Goal: Task Accomplishment & Management: Manage account settings

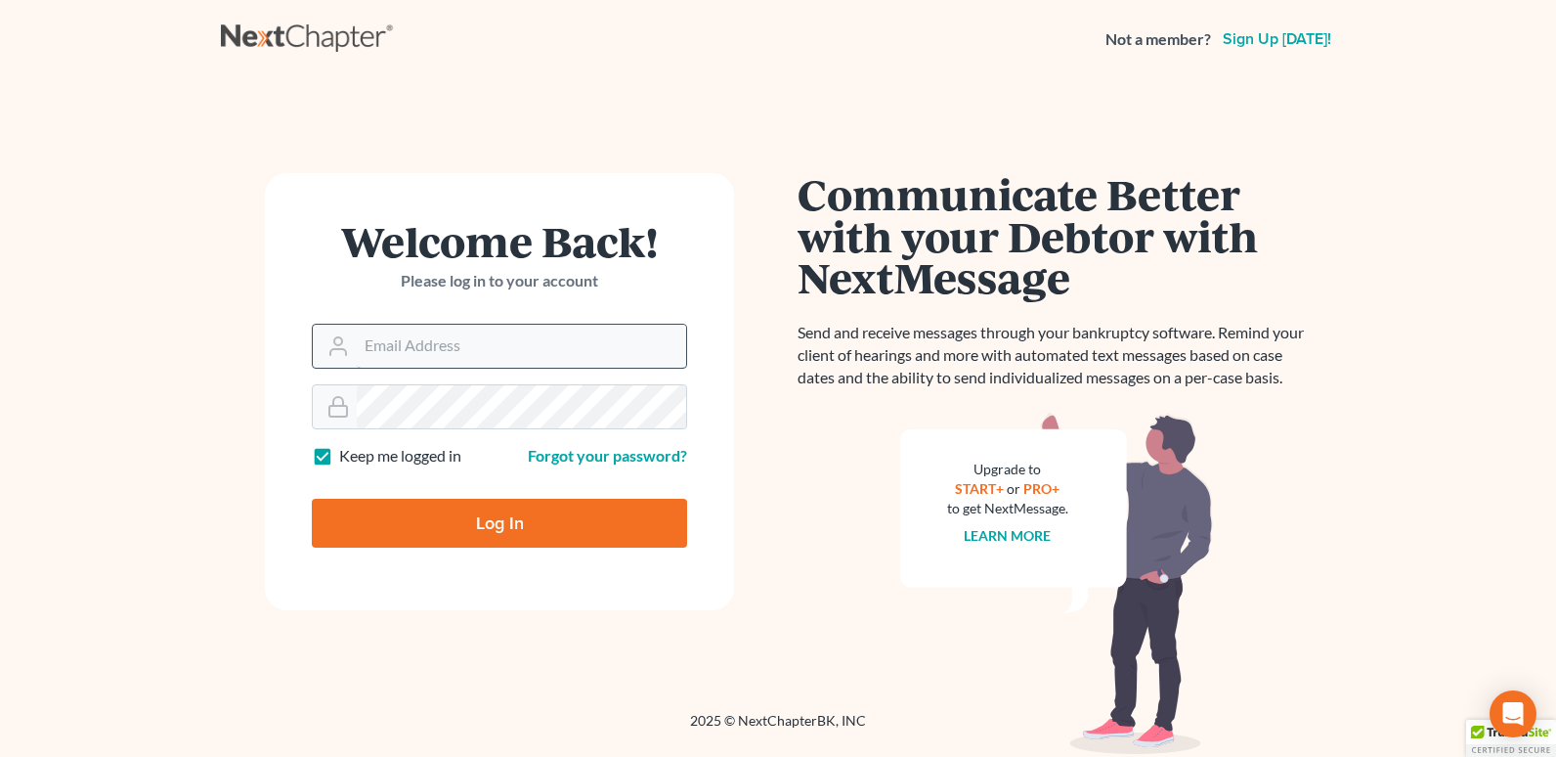
click at [373, 344] on input "Email Address" at bounding box center [521, 346] width 329 height 43
type input "[EMAIL_ADDRESS][DOMAIN_NAME]"
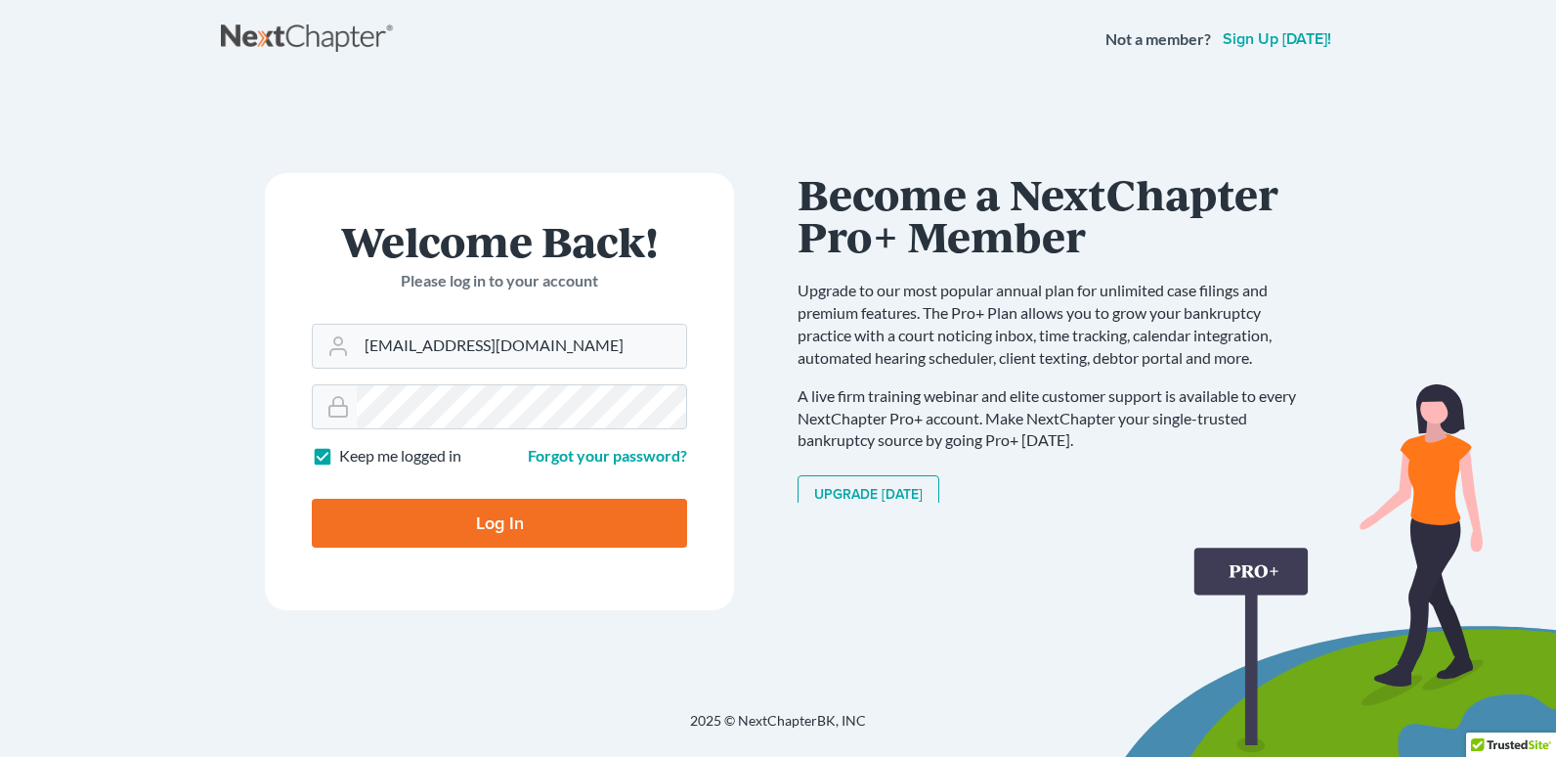
click at [504, 514] on input "Log In" at bounding box center [499, 522] width 375 height 49
type input "Thinking..."
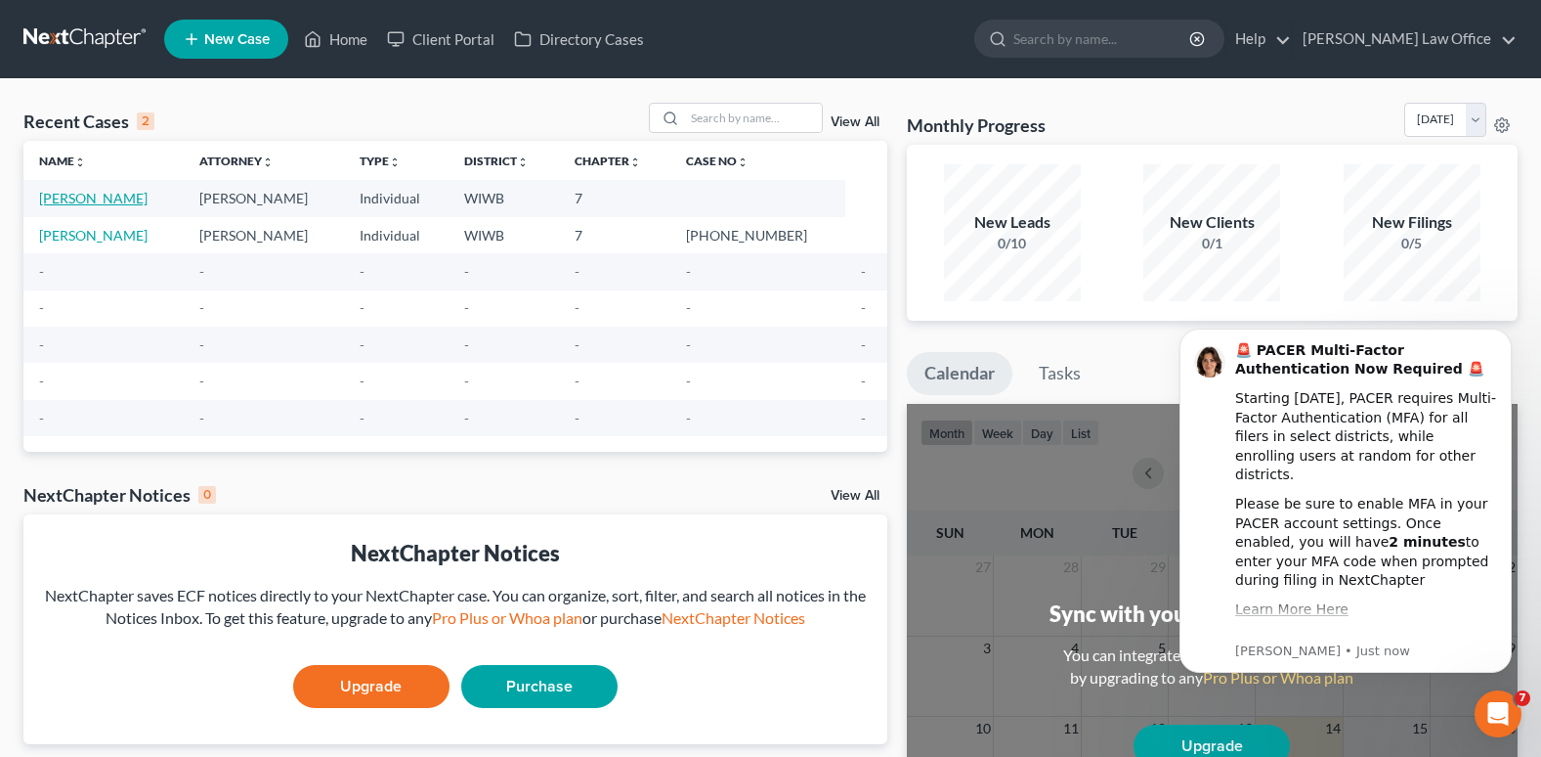
click at [139, 195] on link "Simmons, Susanna" at bounding box center [93, 198] width 108 height 17
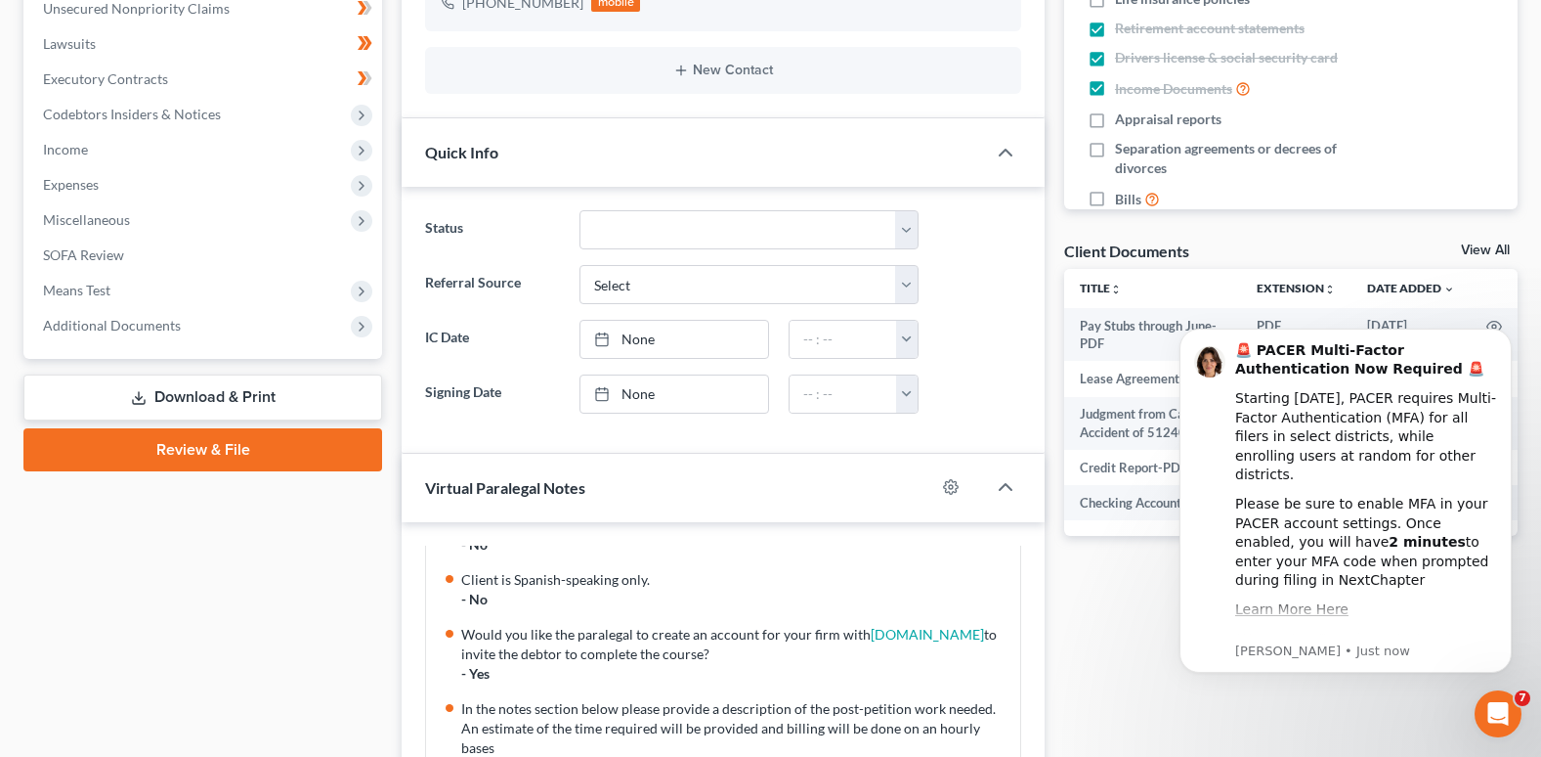
scroll to position [391, 0]
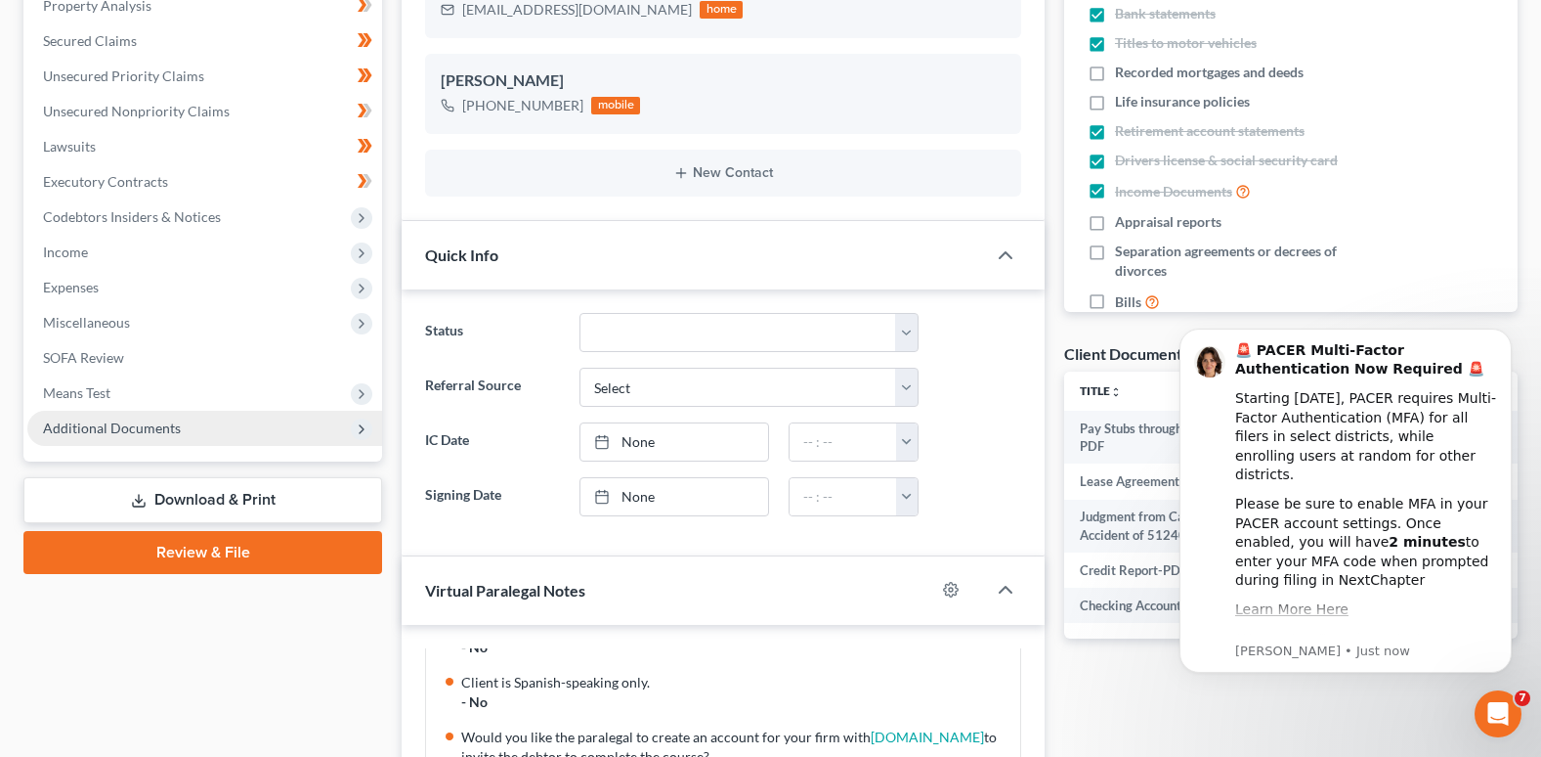
click at [159, 419] on span "Additional Documents" at bounding box center [112, 427] width 138 height 17
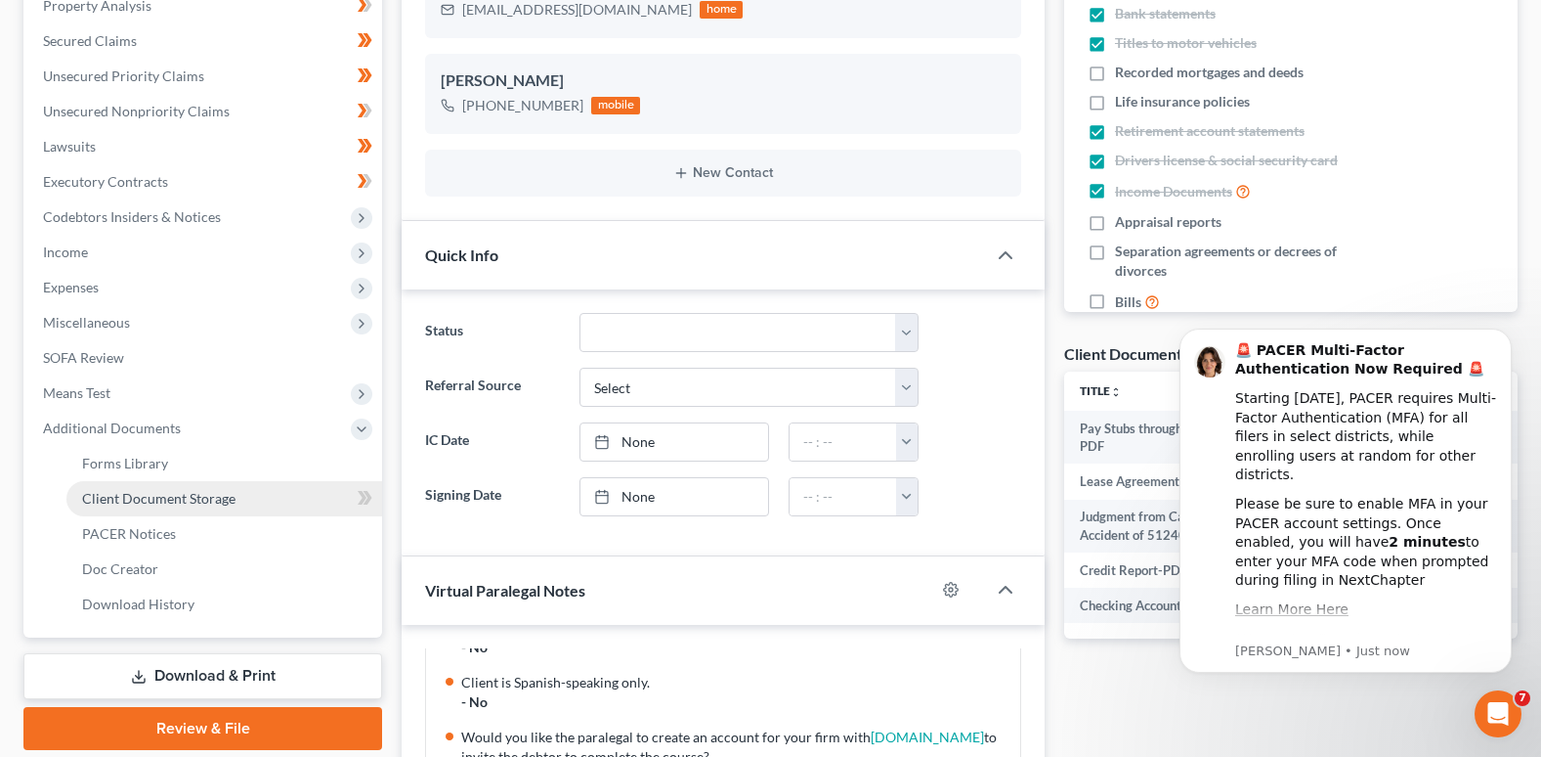
click at [164, 490] on span "Client Document Storage" at bounding box center [158, 498] width 153 height 17
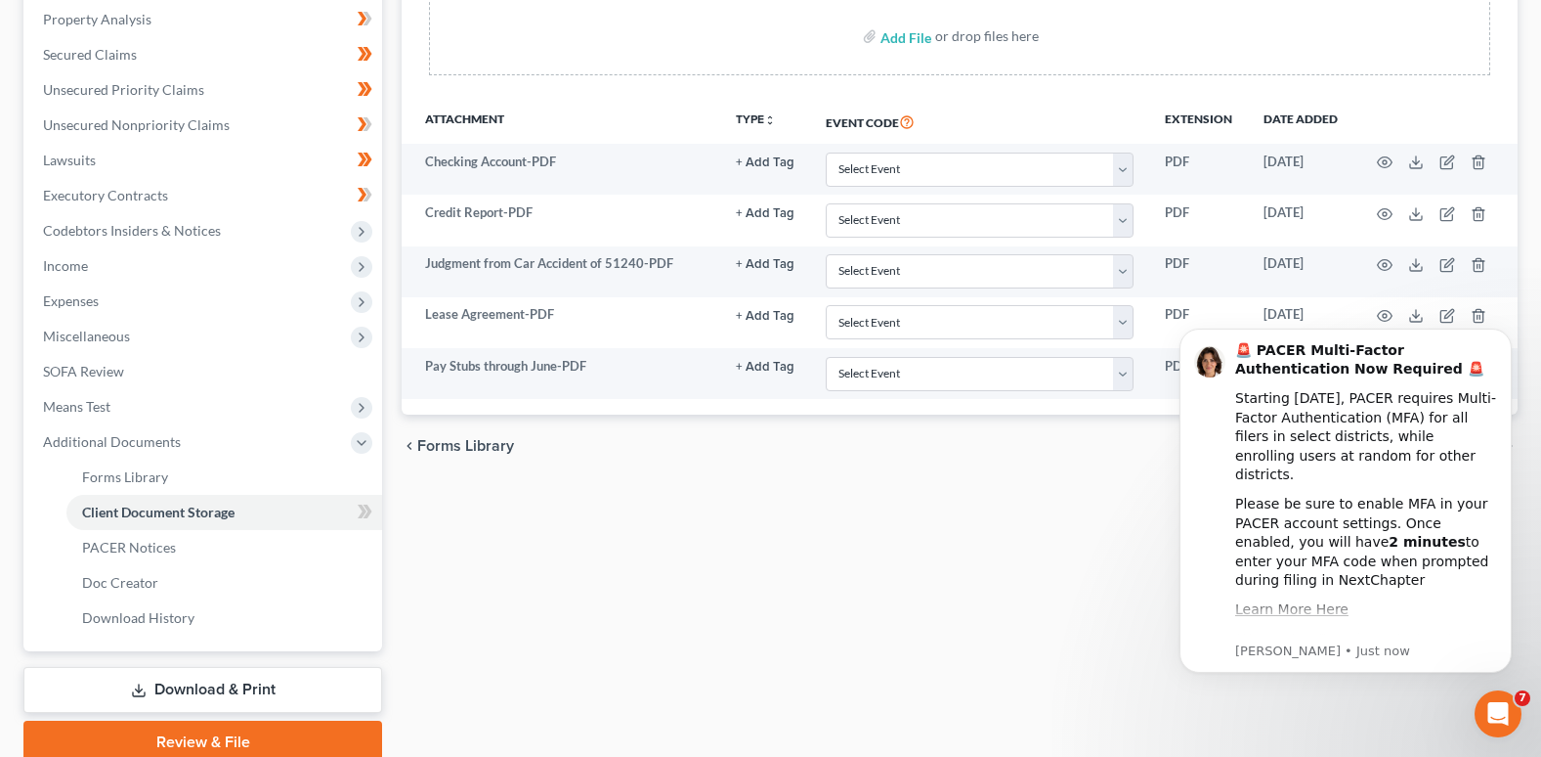
scroll to position [391, 0]
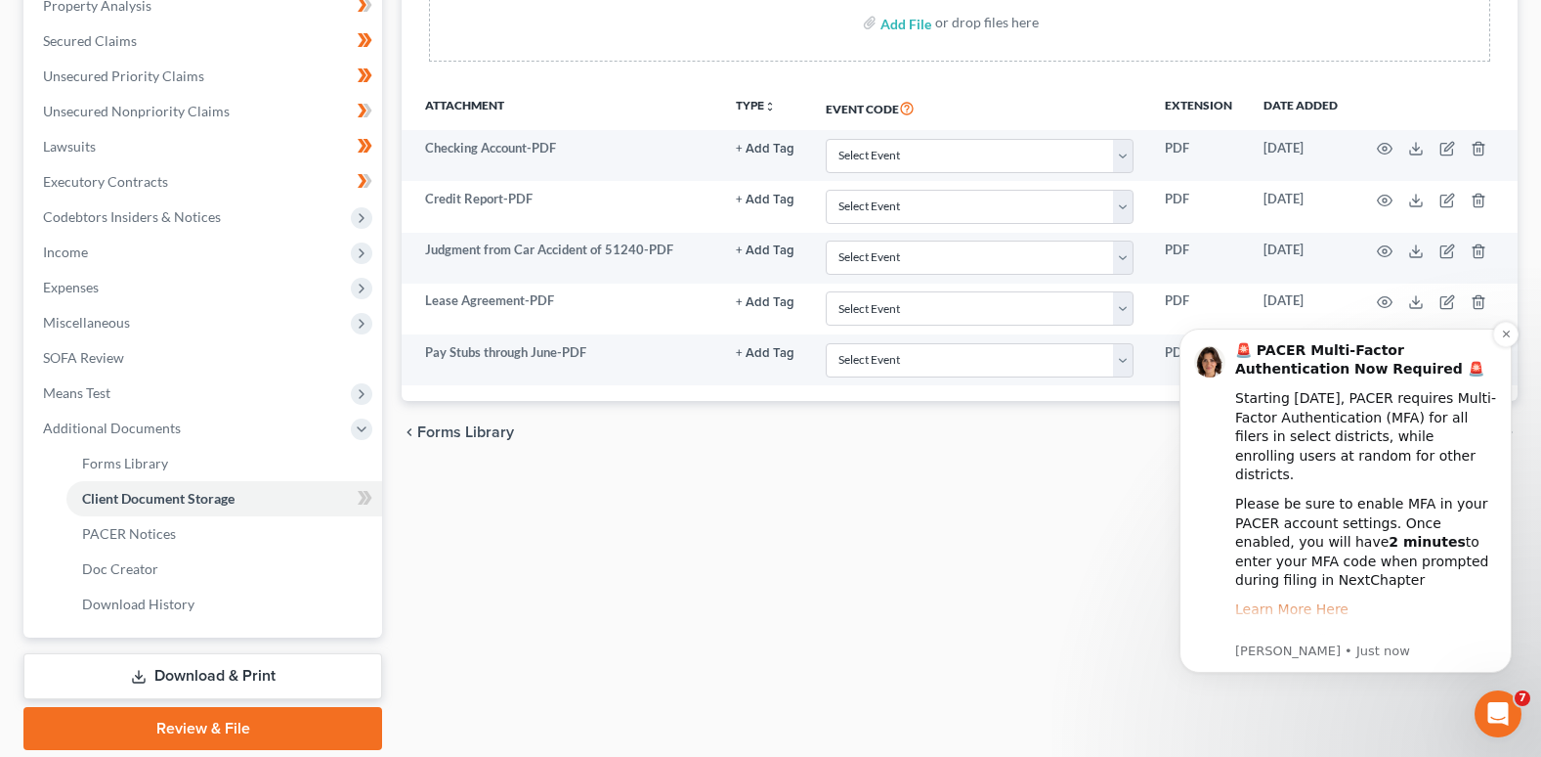
click at [1316, 601] on link "Learn More Here" at bounding box center [1291, 609] width 113 height 16
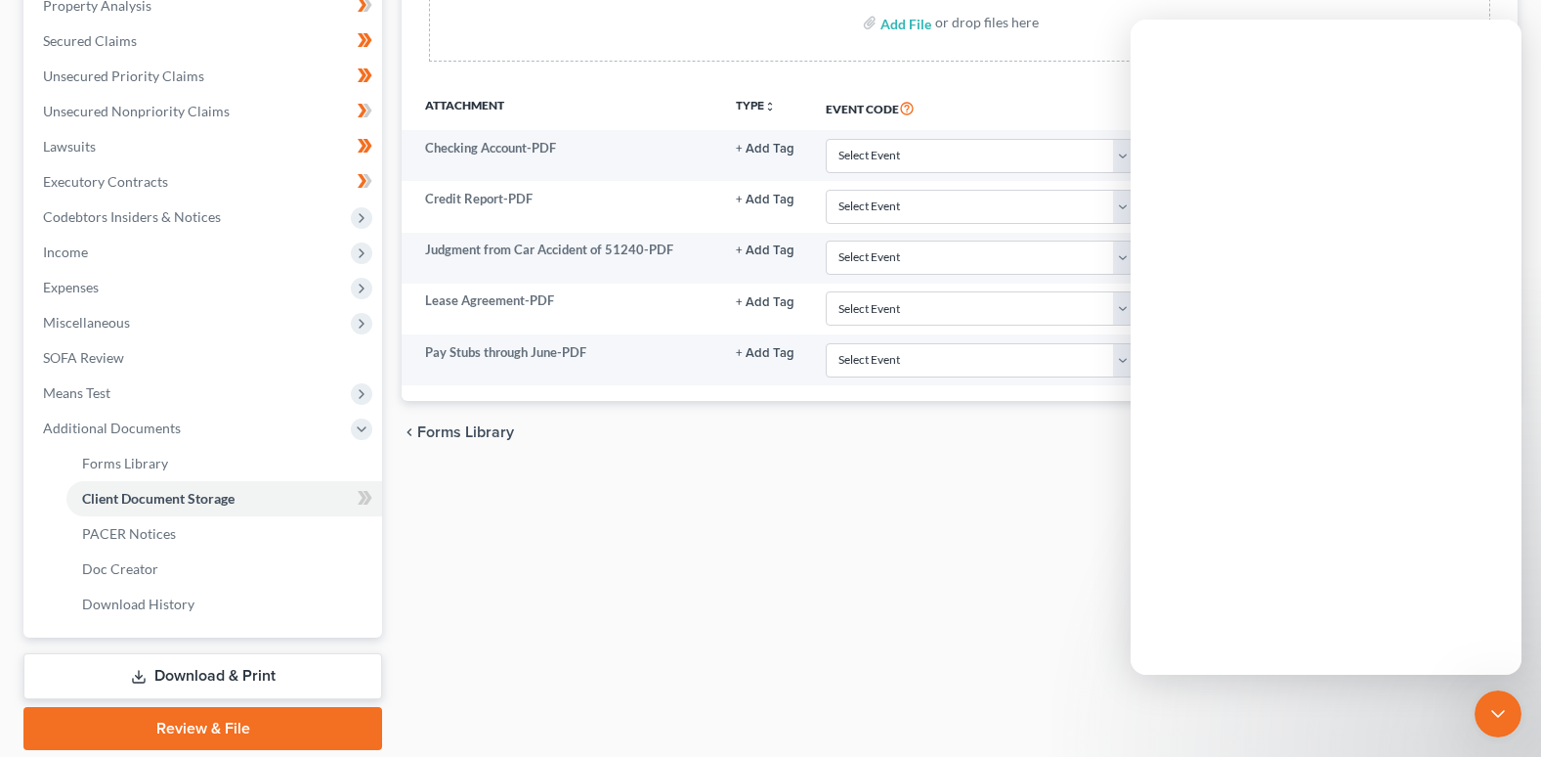
scroll to position [0, 0]
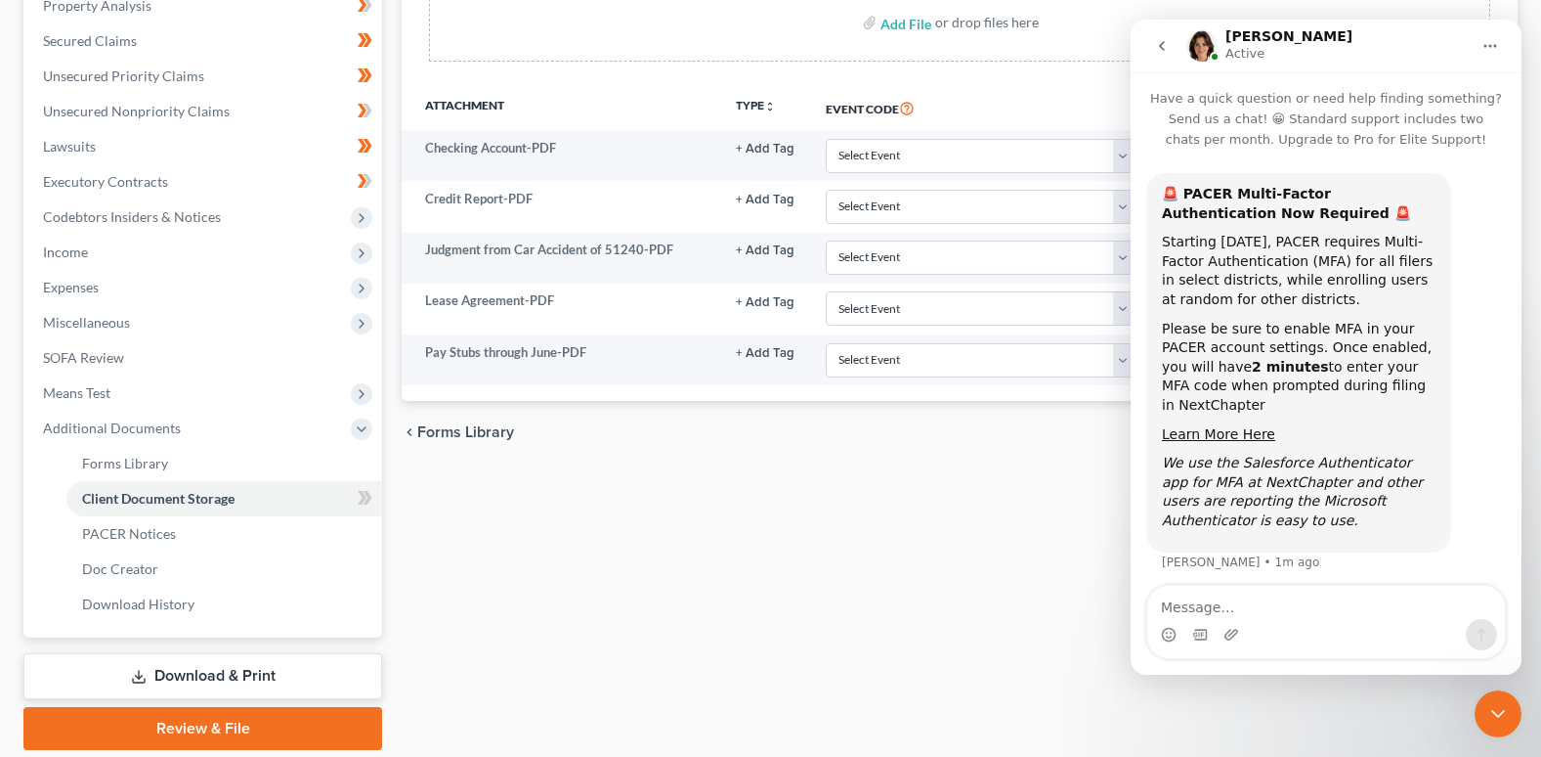
click at [934, 456] on div "chevron_left Forms Library PACER Notices chevron_right" at bounding box center [960, 432] width 1116 height 63
click at [765, 751] on div "Petition Navigation Case Dashboard Payments Invoices Payments Payments Credit R…" at bounding box center [770, 281] width 1495 height 969
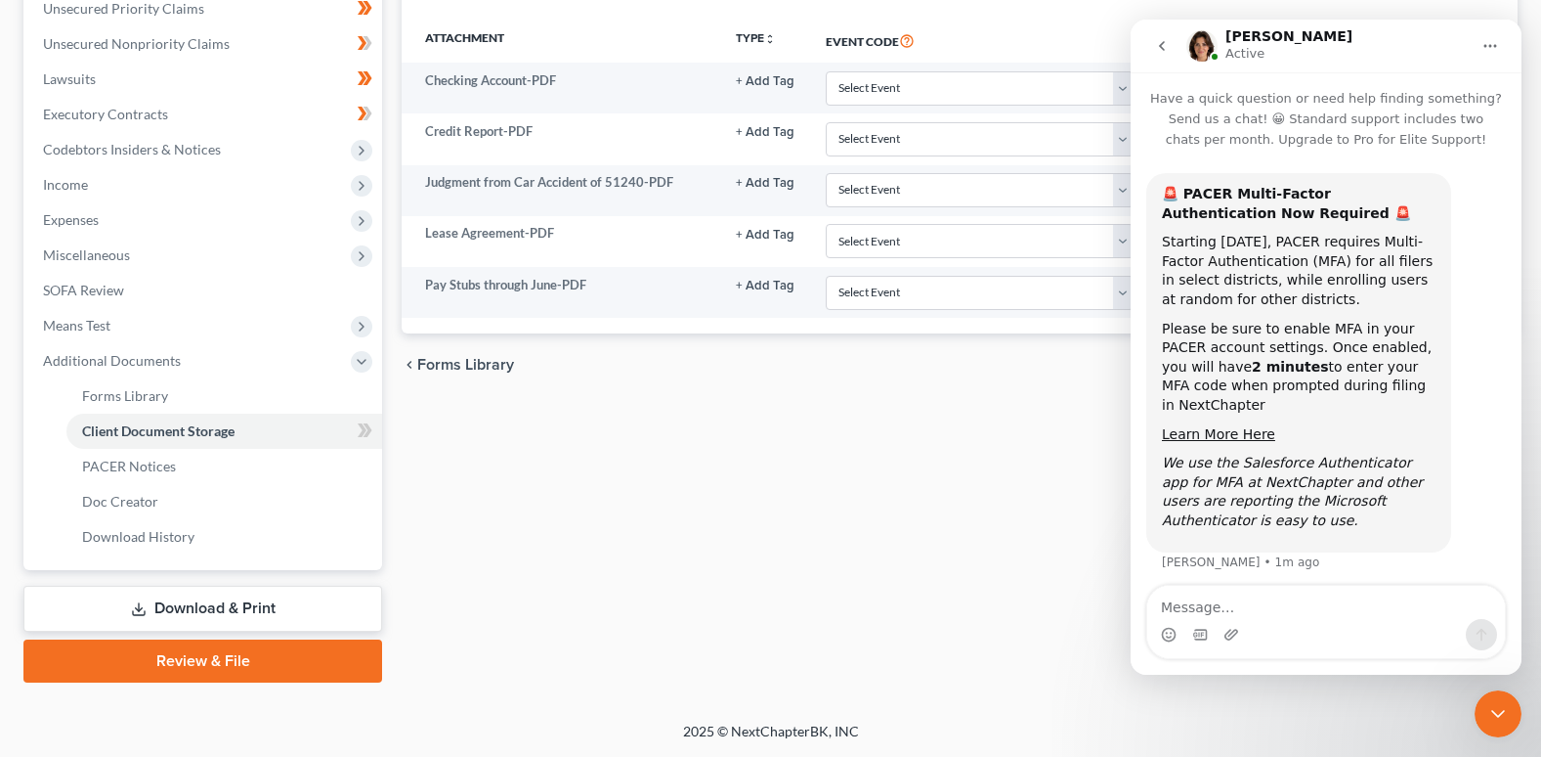
scroll to position [263, 0]
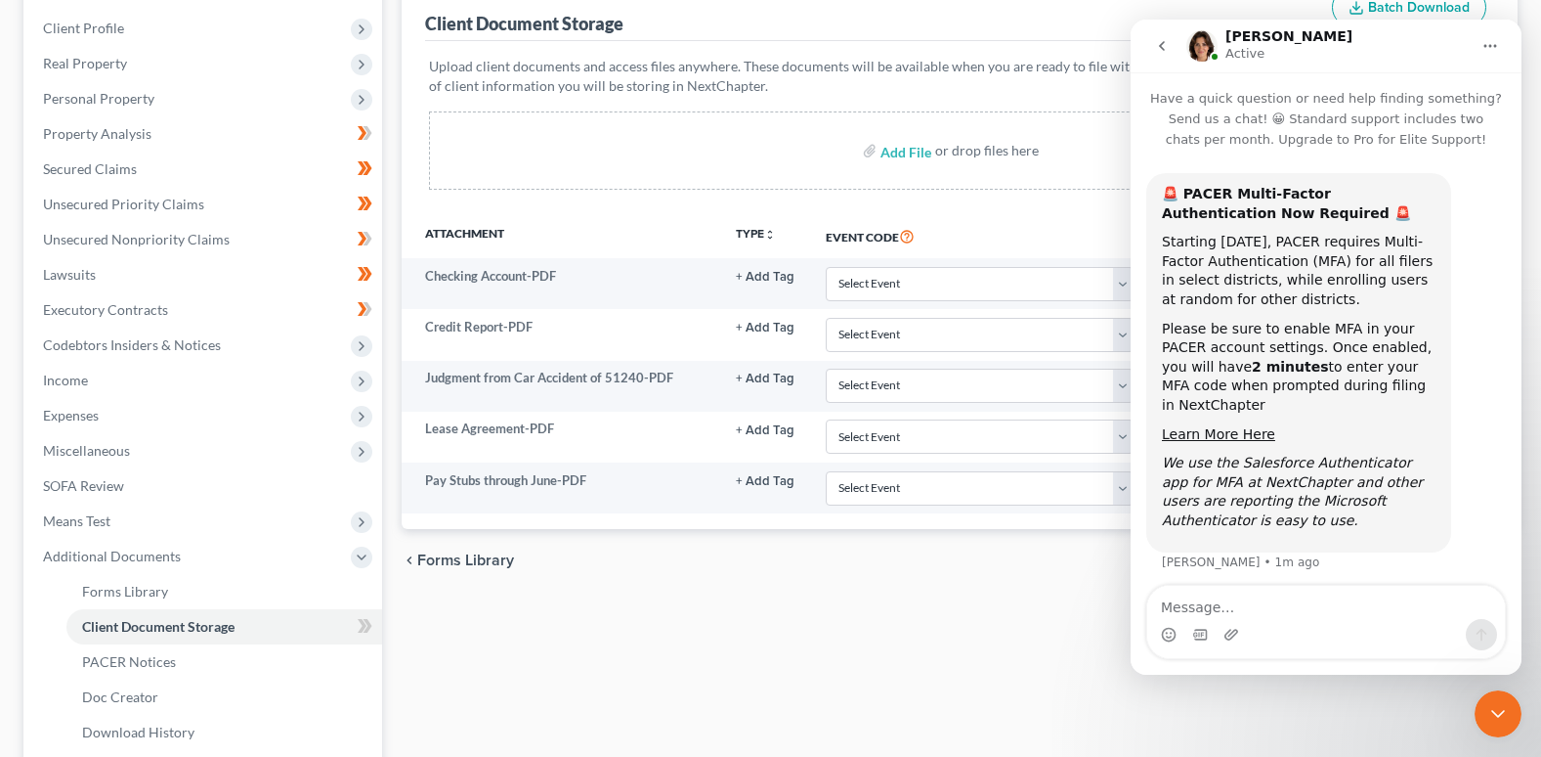
click at [1018, 222] on th "Event Code" at bounding box center [979, 235] width 339 height 45
click at [918, 152] on input "file" at bounding box center [904, 150] width 47 height 35
type input "C:\fakepath\Certificate of Counseling Simmons, Susanne 15317-WIW-CC-039980338.p…"
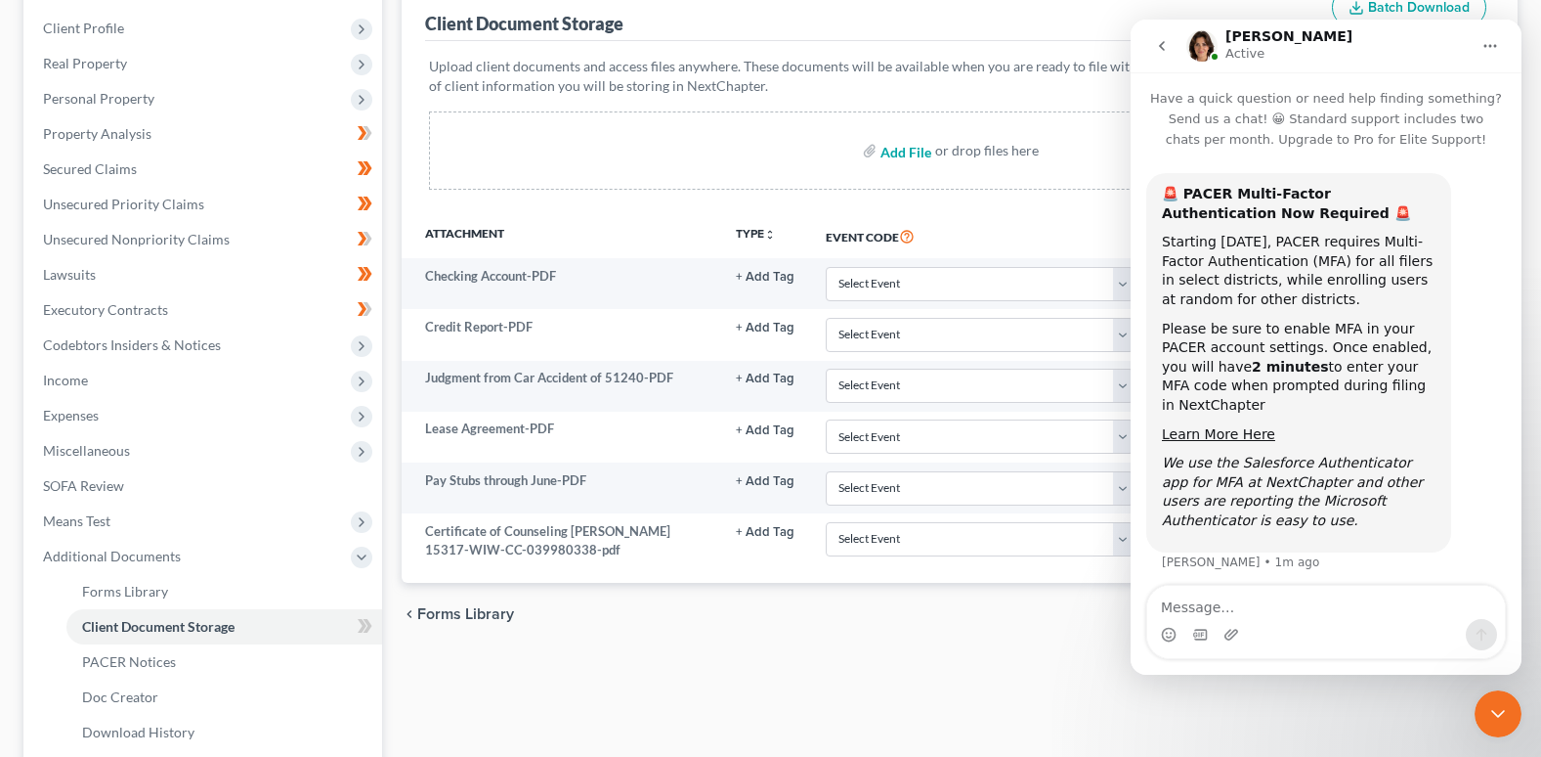
click at [909, 151] on input "file" at bounding box center [904, 150] width 47 height 35
type input "C:\fakepath\Paystub july 03 2025.pdf"
click at [908, 152] on input "file" at bounding box center [904, 150] width 47 height 35
type input "C:\fakepath\July 31 2025.pdf"
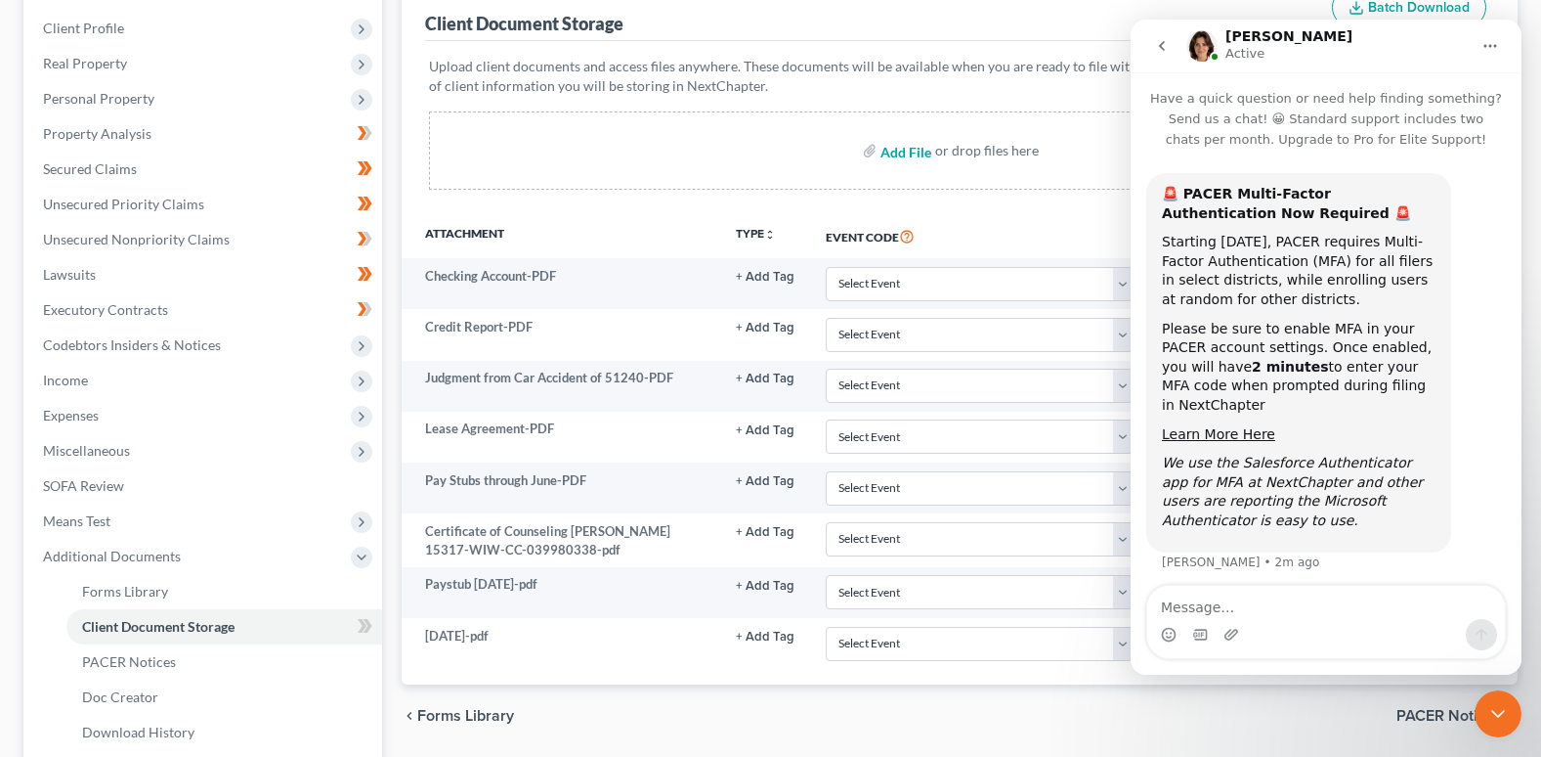
click at [901, 153] on input "file" at bounding box center [904, 150] width 47 height 35
type input "C:\fakepath\Paystub july 31, 2005.pdf"
click at [912, 145] on input "file" at bounding box center [904, 150] width 47 height 35
type input "C:\fakepath\Paystub Aug 14 2025.pdf"
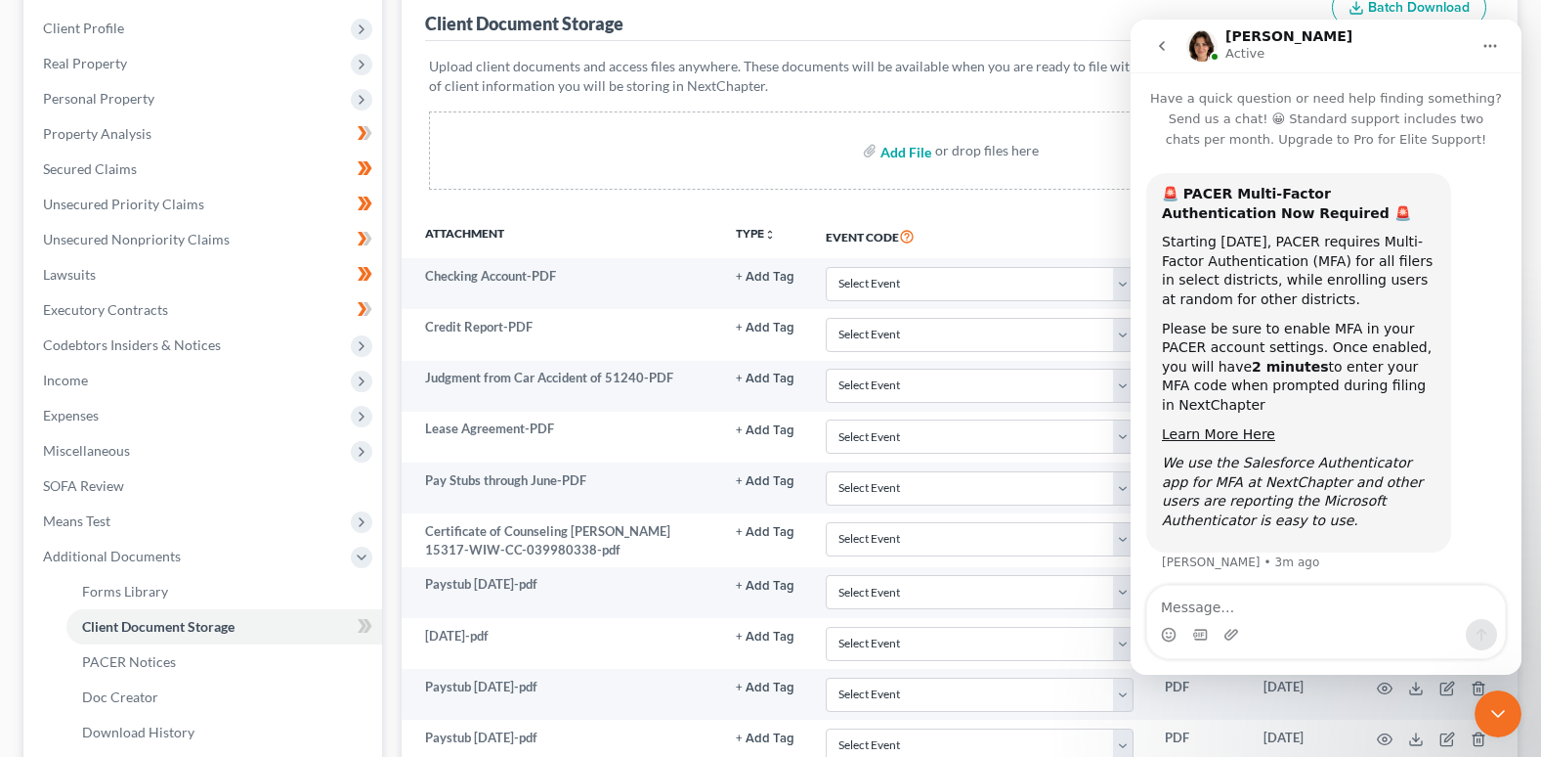
click at [913, 150] on input "file" at bounding box center [904, 150] width 47 height 35
type input "C:\fakepath\Federal Tax 2018.pdf"
click at [898, 150] on input "file" at bounding box center [904, 150] width 47 height 35
type input "C:\fakepath\Federal Tax 2021.pdf"
click at [907, 152] on input "file" at bounding box center [904, 150] width 47 height 35
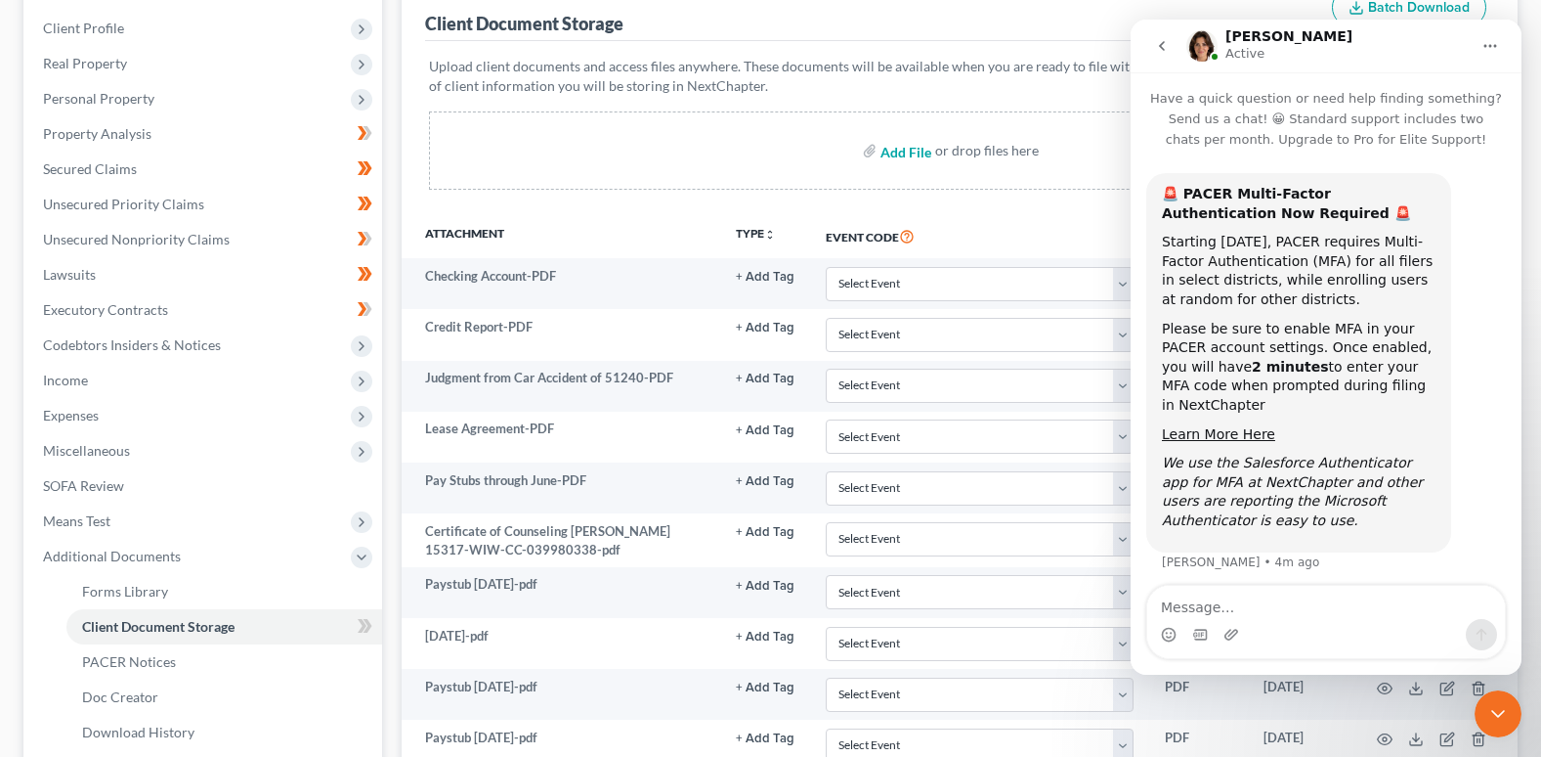
type input "C:\fakepath\Federal Tax 2022.pdf"
click at [910, 153] on input "file" at bounding box center [904, 150] width 47 height 35
type input "C:\fakepath\Federal Tax 2023.pdf"
click at [923, 155] on input "file" at bounding box center [904, 150] width 47 height 35
type input "C:\fakepath\Federal Tax 2024.pdf"
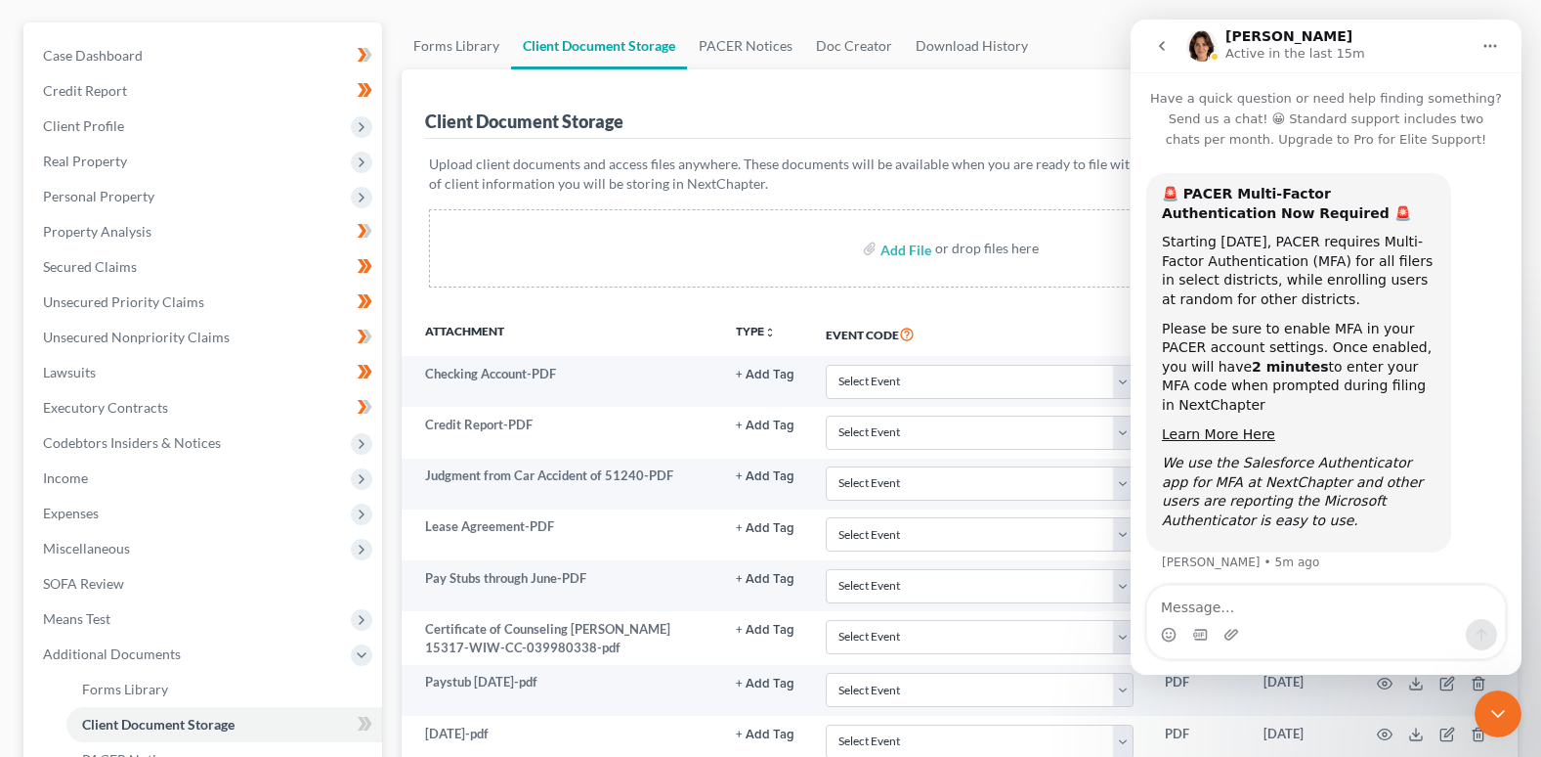
scroll to position [0, 0]
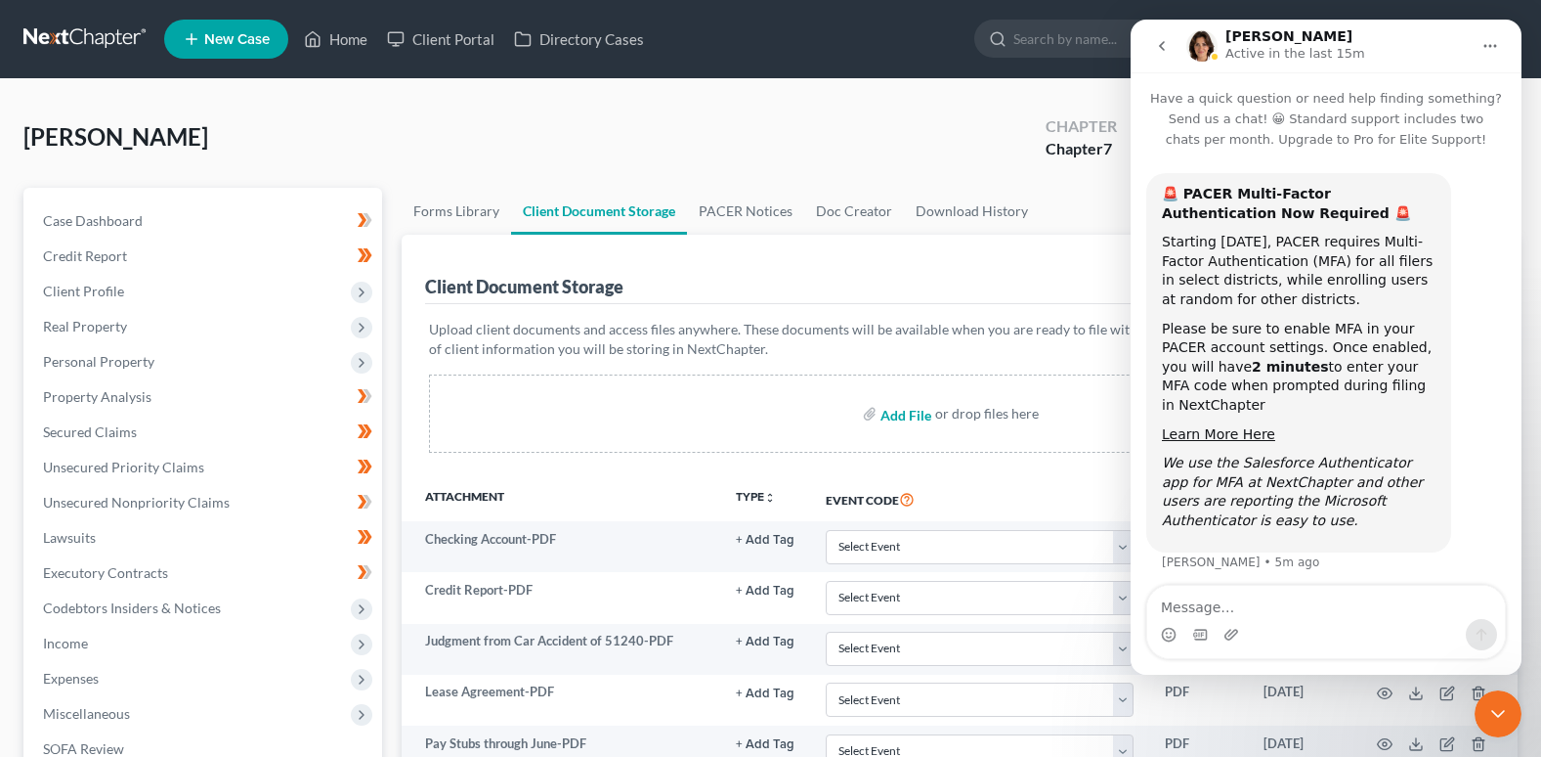
click at [906, 416] on input "file" at bounding box center [904, 413] width 47 height 35
type input "C:\fakepath\2016 Federal tax.pdf"
click at [1489, 44] on icon "Home" at bounding box center [1491, 46] width 16 height 16
click at [944, 36] on ul "New Case Home Client Portal Directory Cases - No Result - See all results Or Pr…" at bounding box center [841, 39] width 1354 height 51
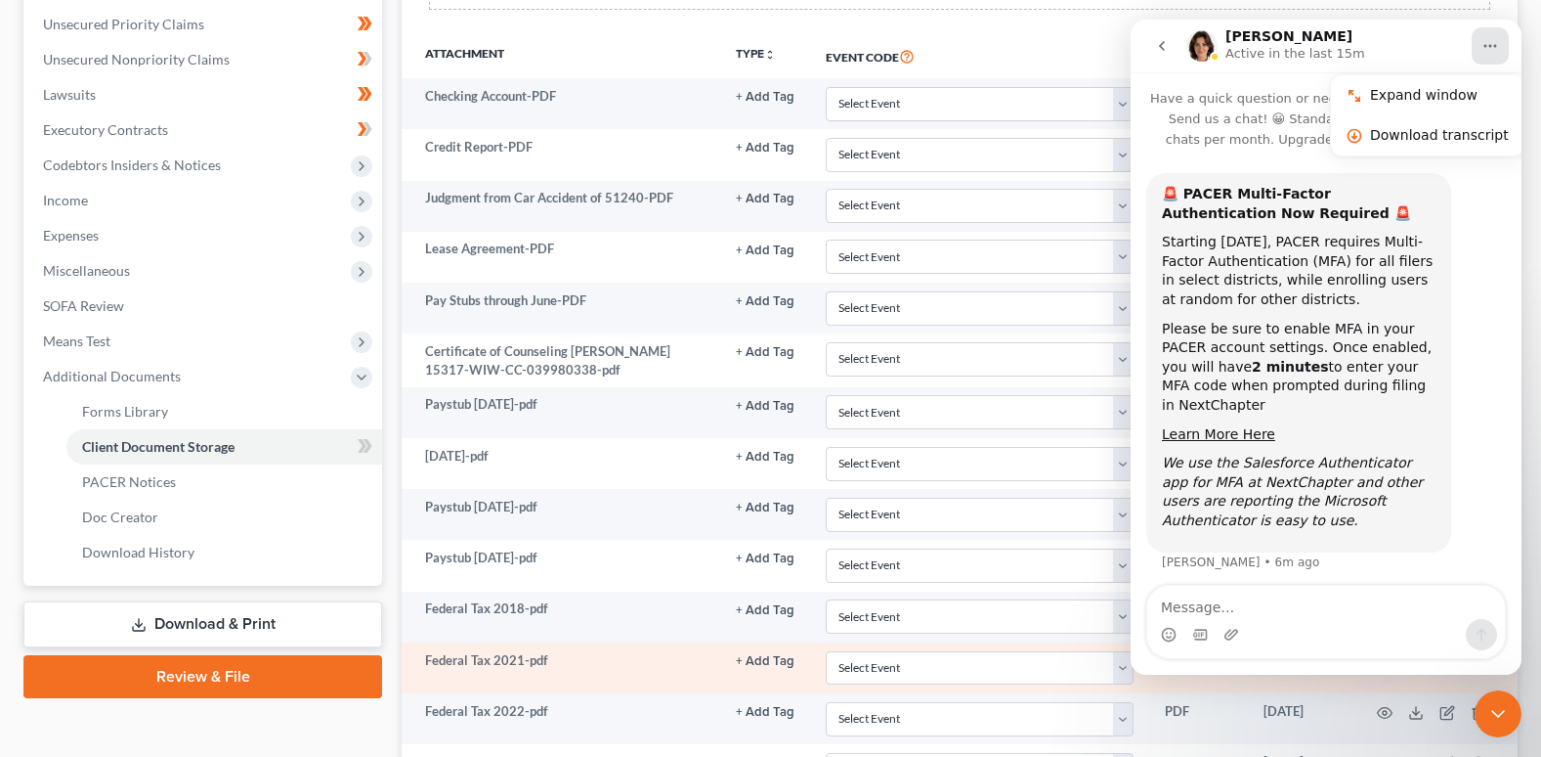
scroll to position [345, 0]
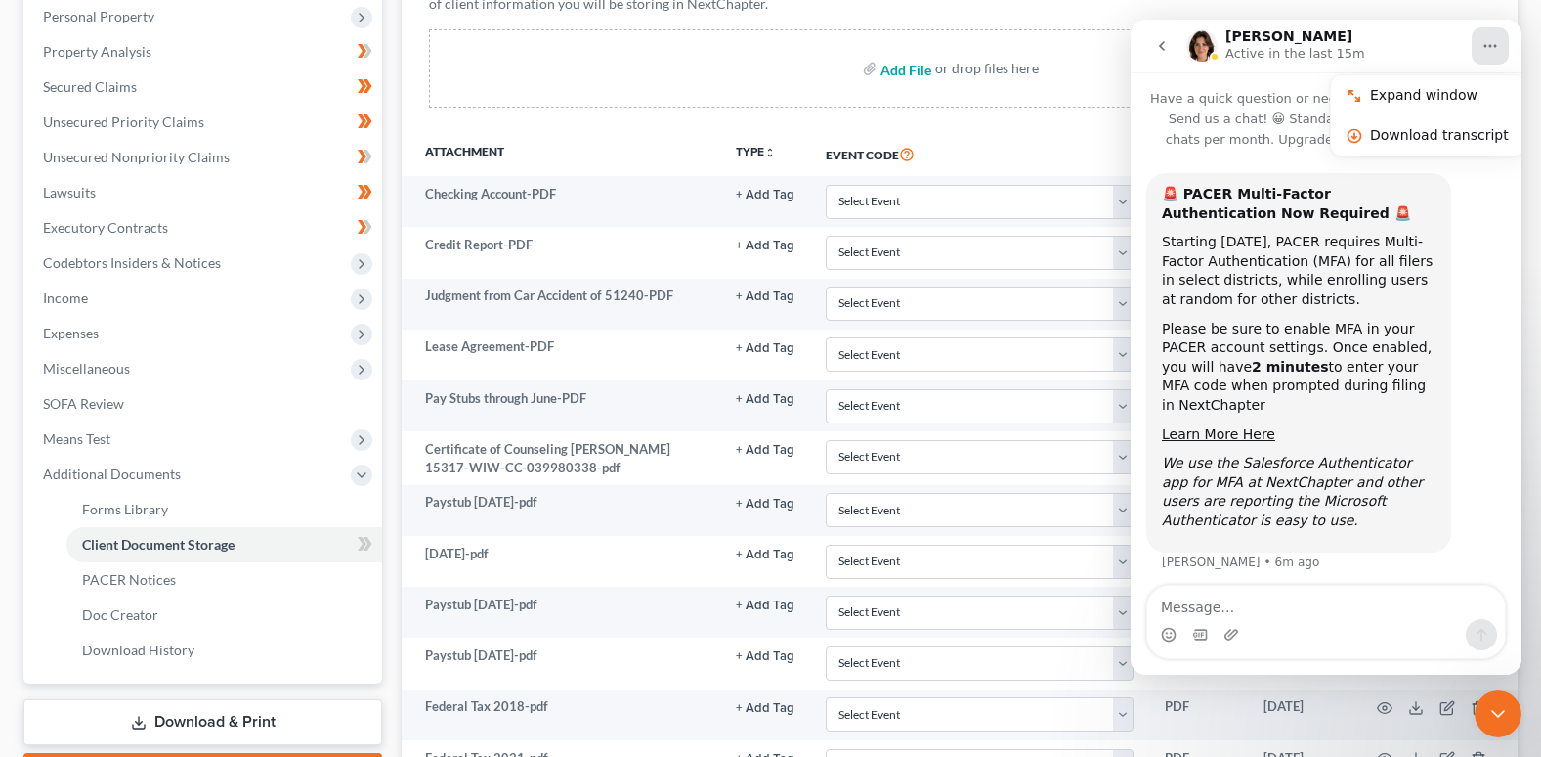
click at [899, 71] on input "file" at bounding box center [904, 68] width 47 height 35
type input "C:\fakepath\UW credit union July statement.pdf"
click at [907, 70] on input "file" at bounding box center [904, 68] width 47 height 35
type input "C:\fakepath\June 30 2025.pdf"
click at [895, 65] on input "file" at bounding box center [904, 68] width 47 height 35
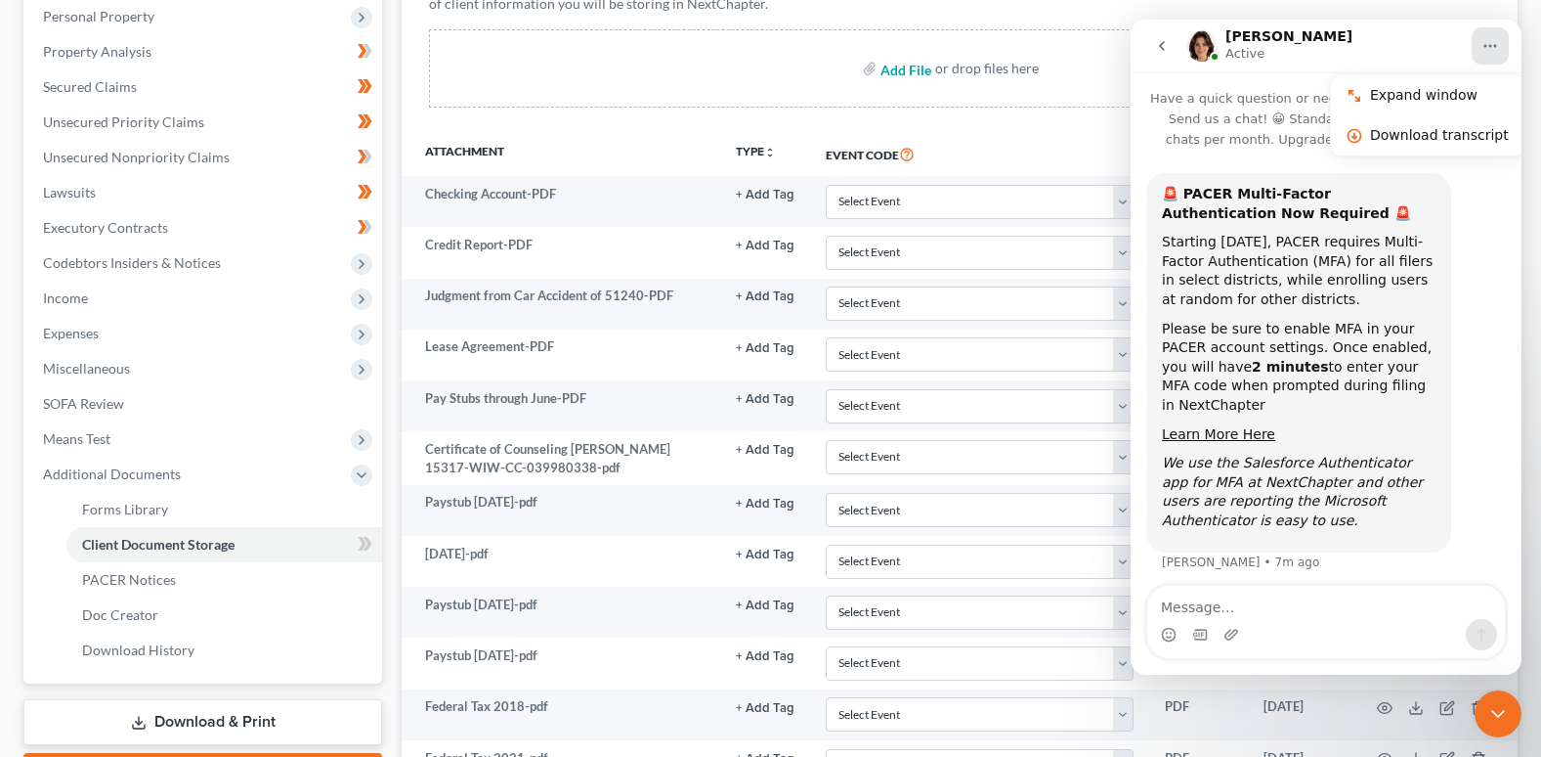
type input "C:\fakepath\Retirement Notification.PDF"
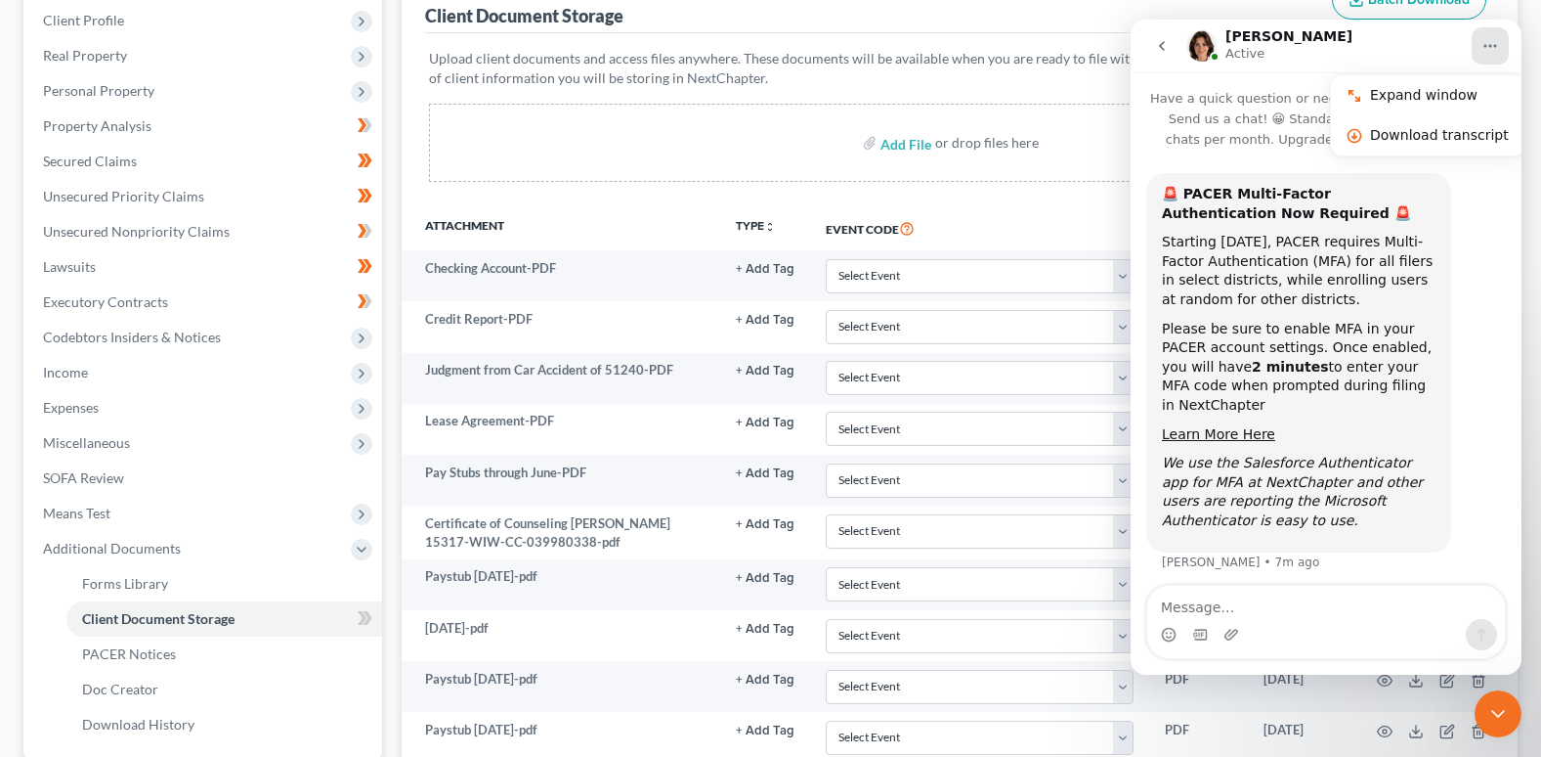
scroll to position [10, 0]
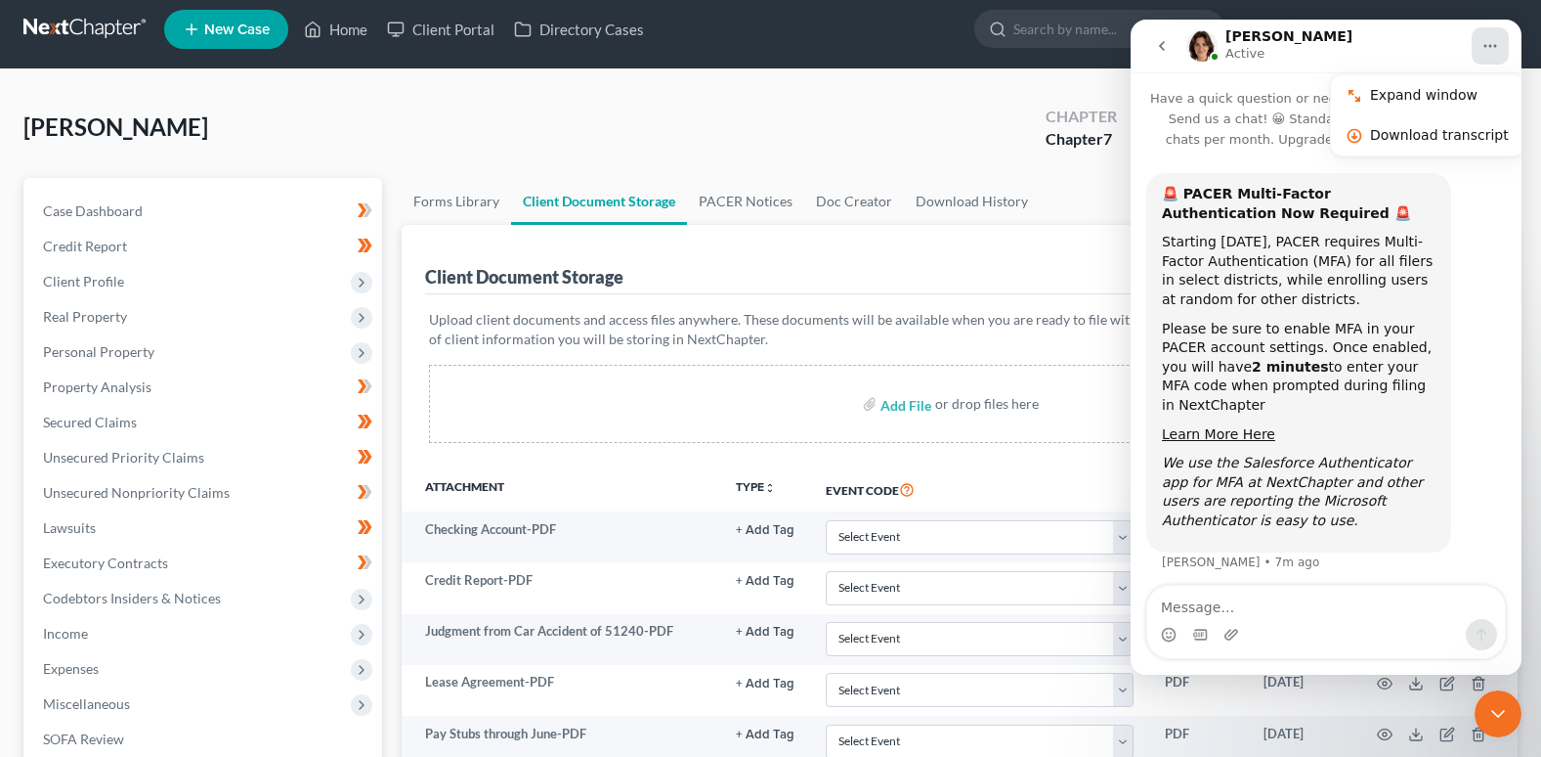
click at [810, 98] on div "Simmons, Susanna Upgraded Chapter Chapter 7 Status In Progress District WIWB Pr…" at bounding box center [770, 135] width 1495 height 85
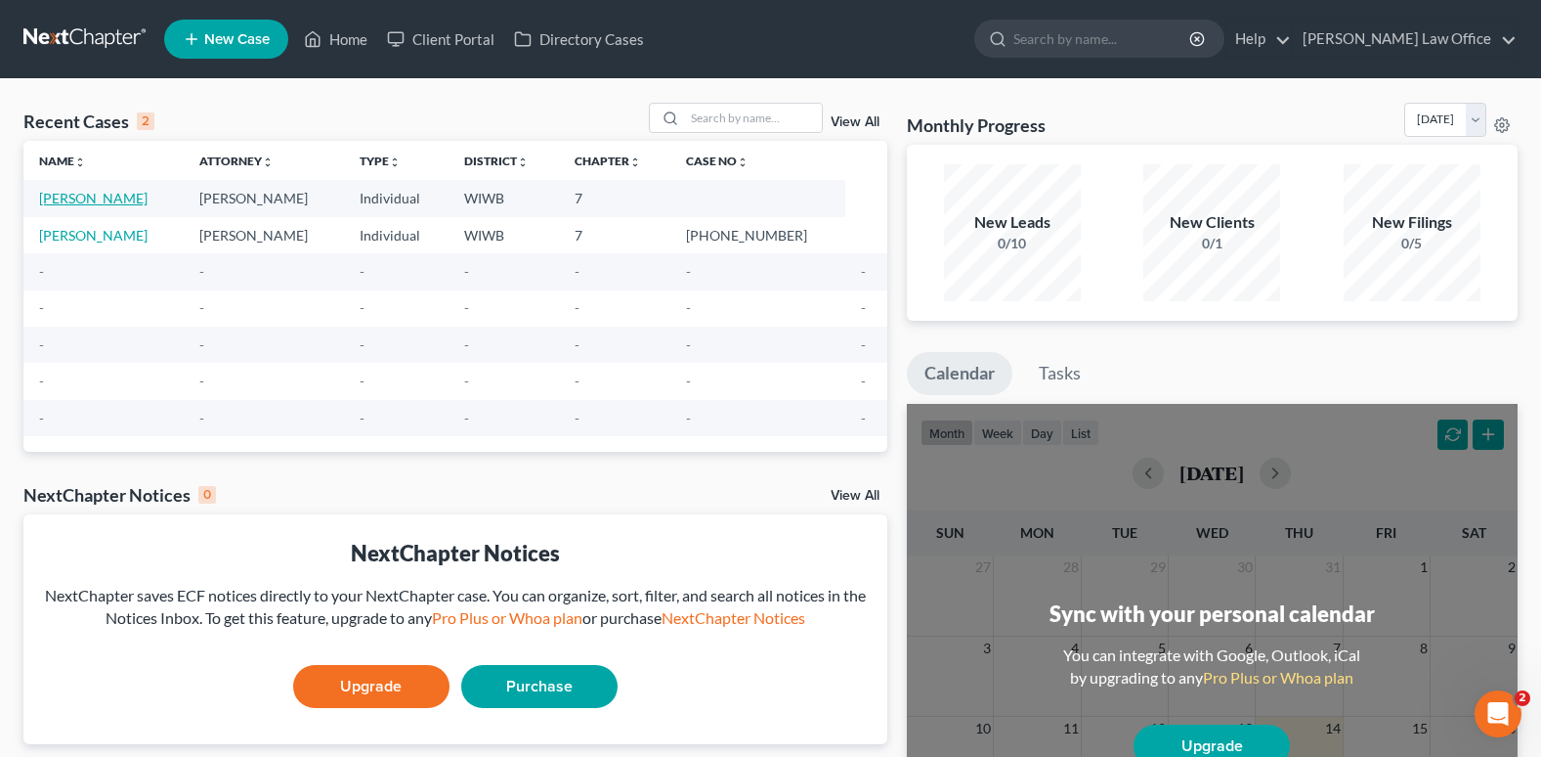
click at [96, 192] on link "Simmons, Susanna" at bounding box center [93, 198] width 108 height 17
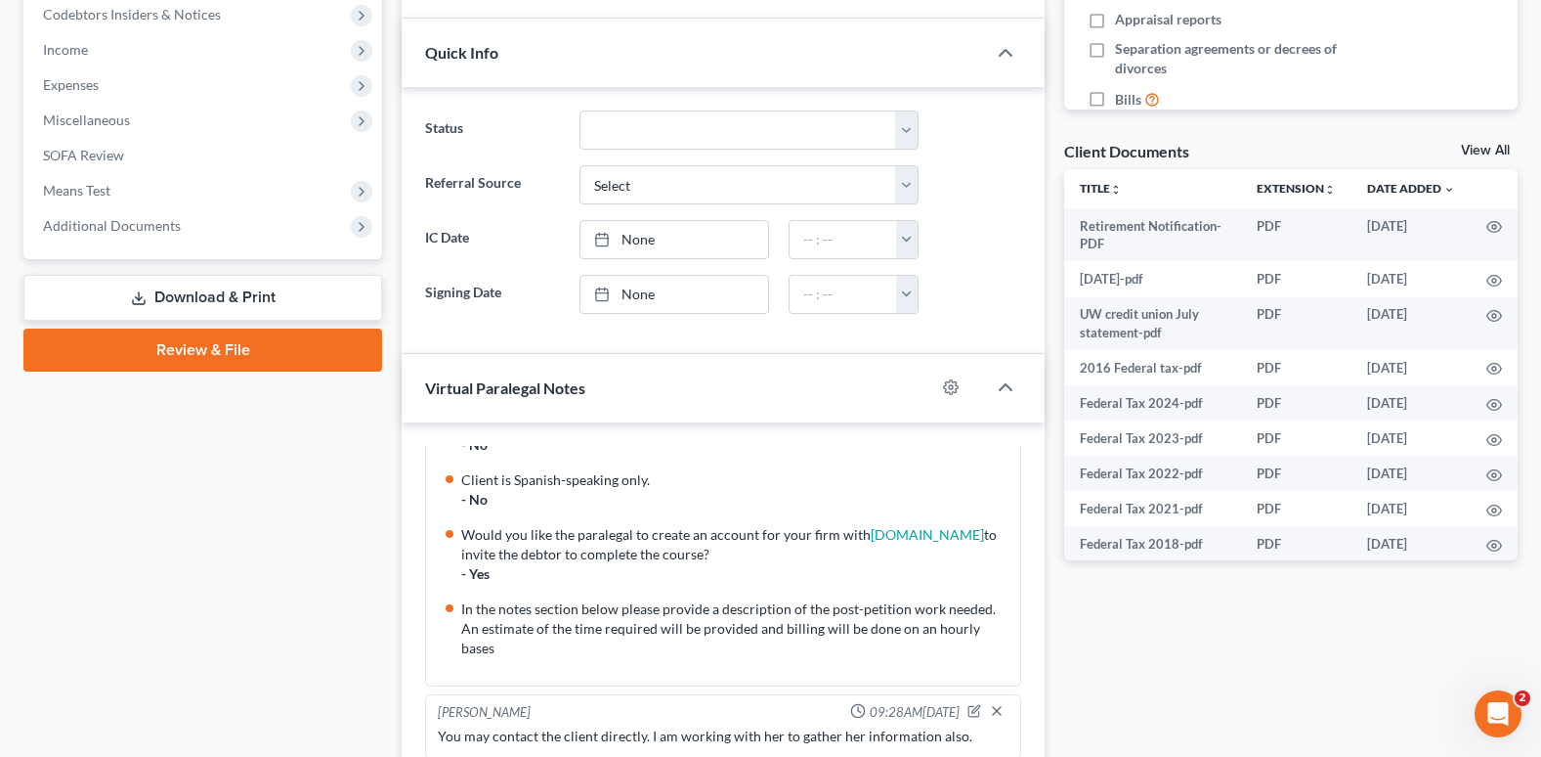
scroll to position [782, 0]
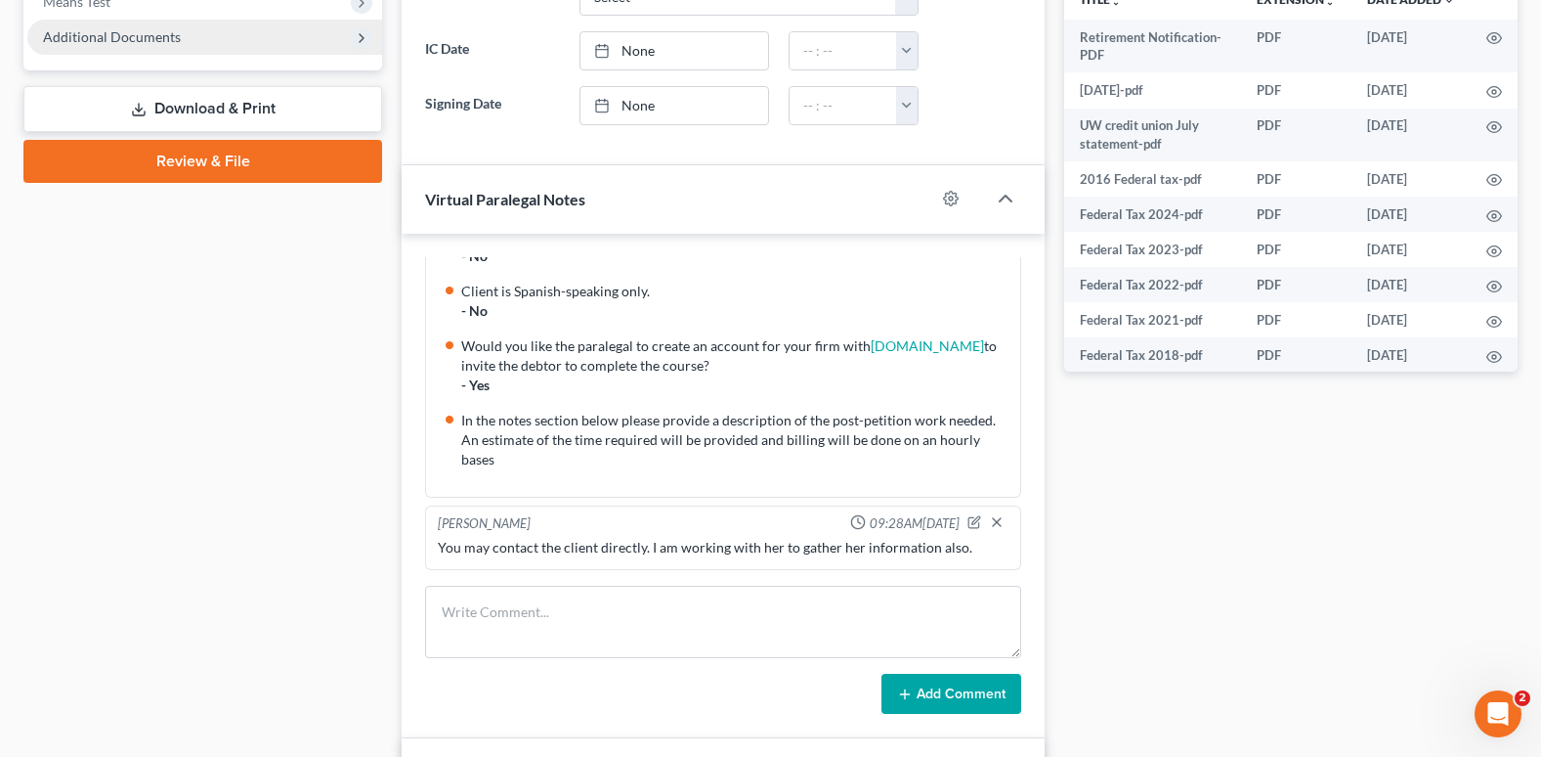
click at [156, 36] on span "Additional Documents" at bounding box center [112, 36] width 138 height 17
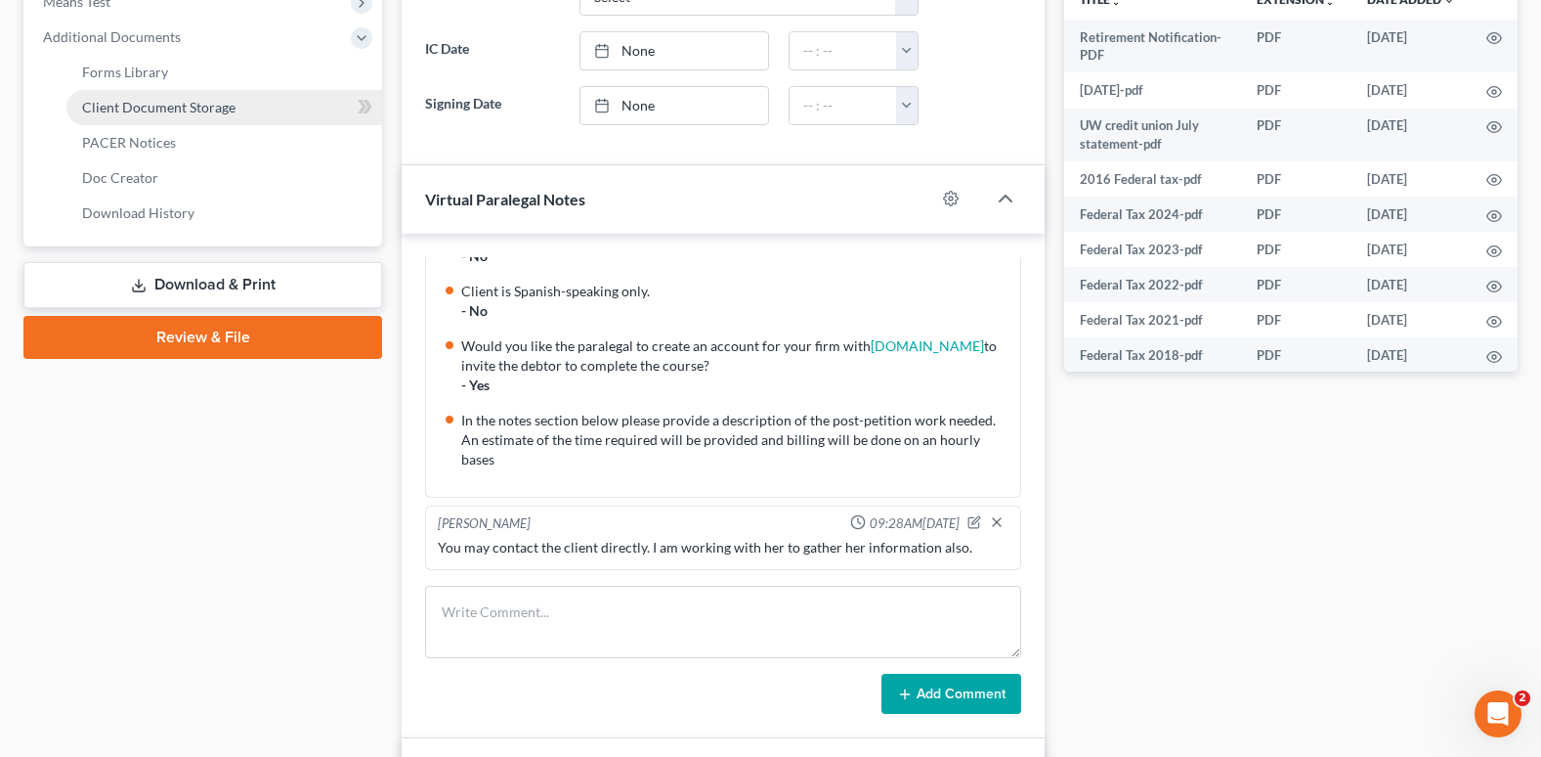
click at [152, 106] on span "Client Document Storage" at bounding box center [158, 107] width 153 height 17
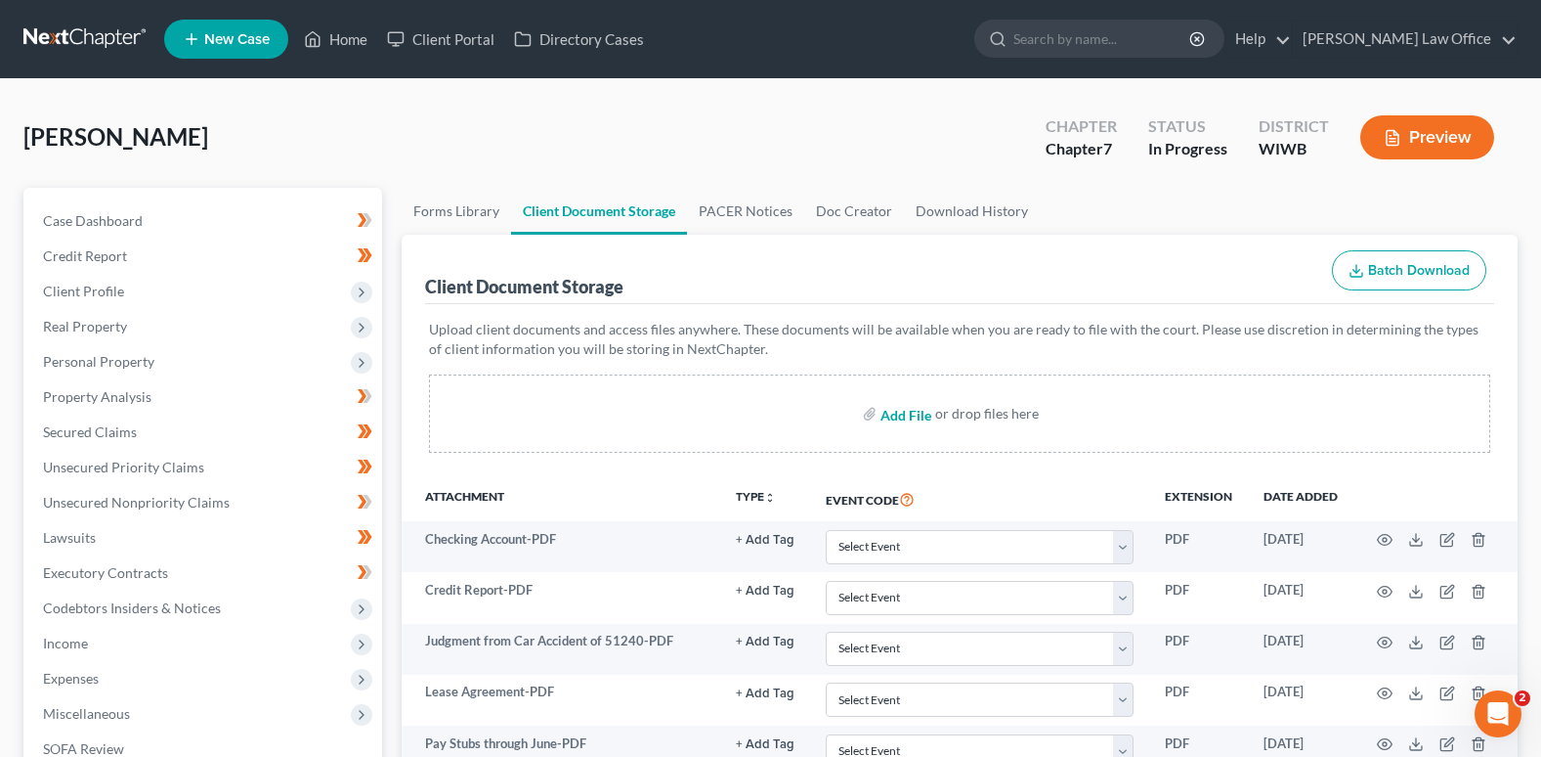
click at [900, 414] on input "file" at bounding box center [904, 413] width 47 height 35
type input "C:\fakepath\Retirement Statement Aug 2025-Military.PDF"
